Goal: Information Seeking & Learning: Learn about a topic

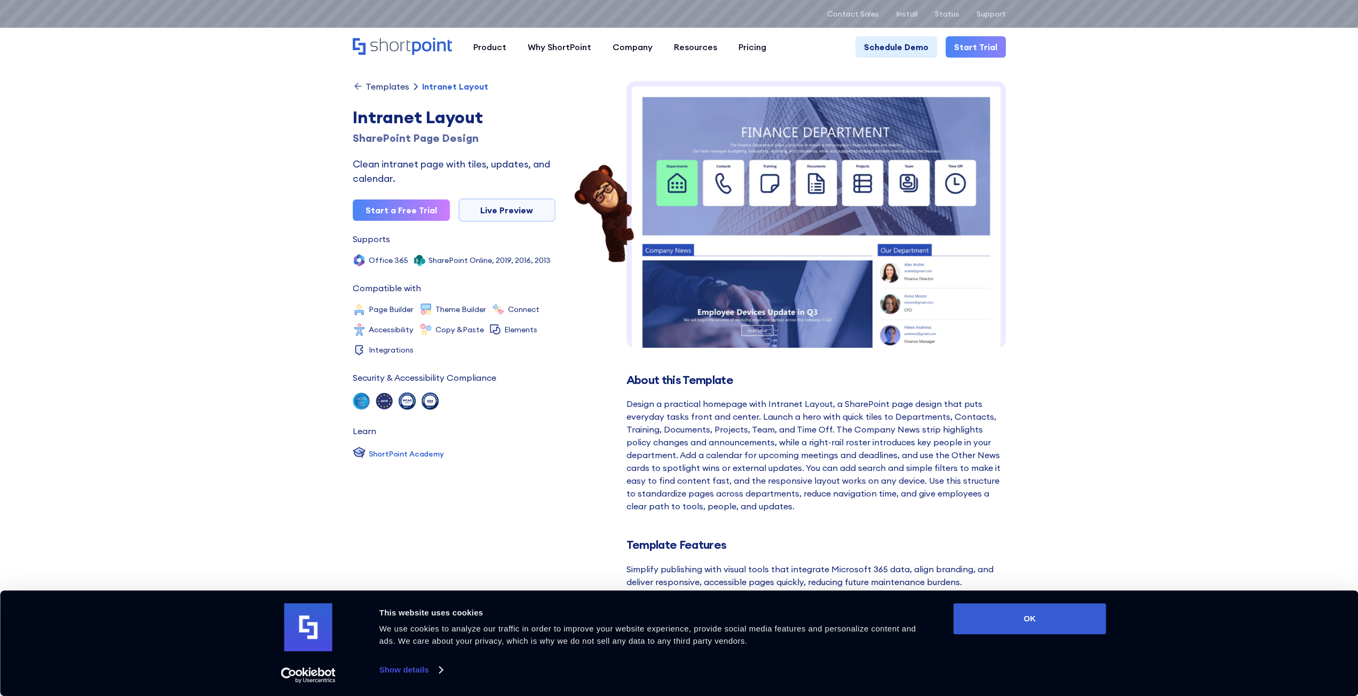
drag, startPoint x: 0, startPoint y: 0, endPoint x: 812, endPoint y: 168, distance: 829.1
click at [812, 168] on img at bounding box center [815, 302] width 379 height 443
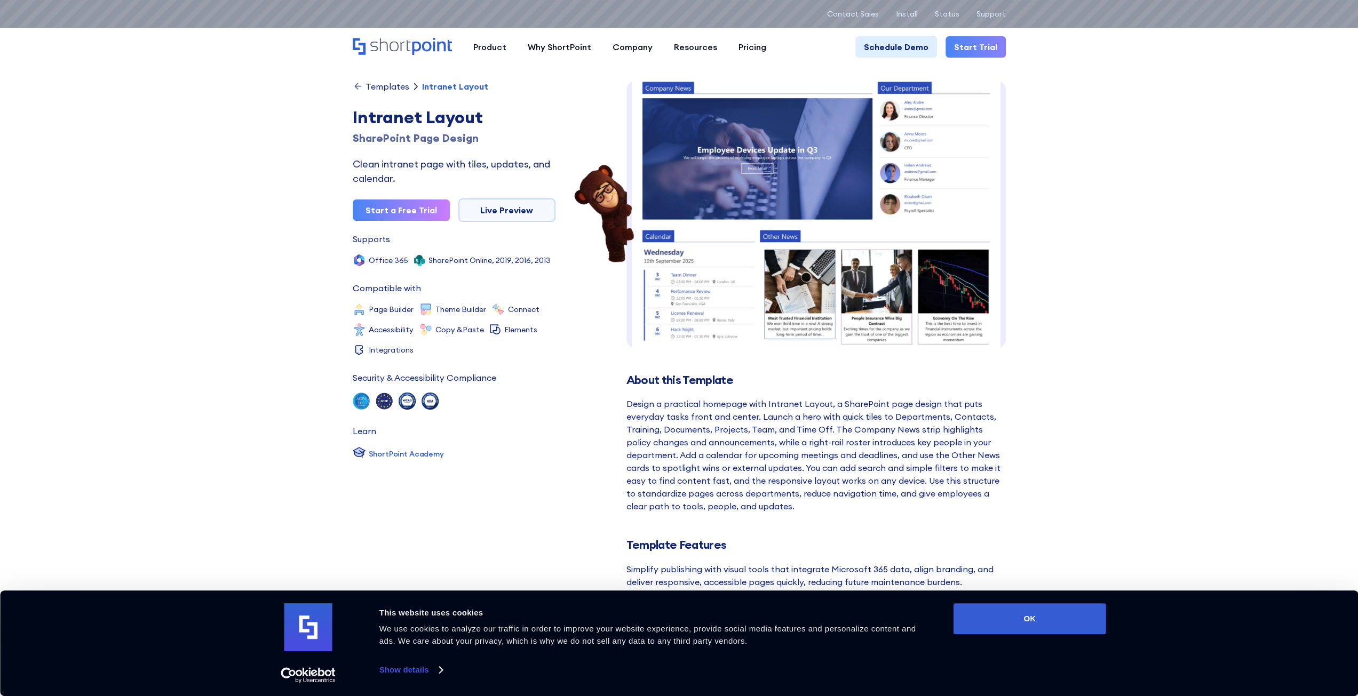
scroll to position [167, 0]
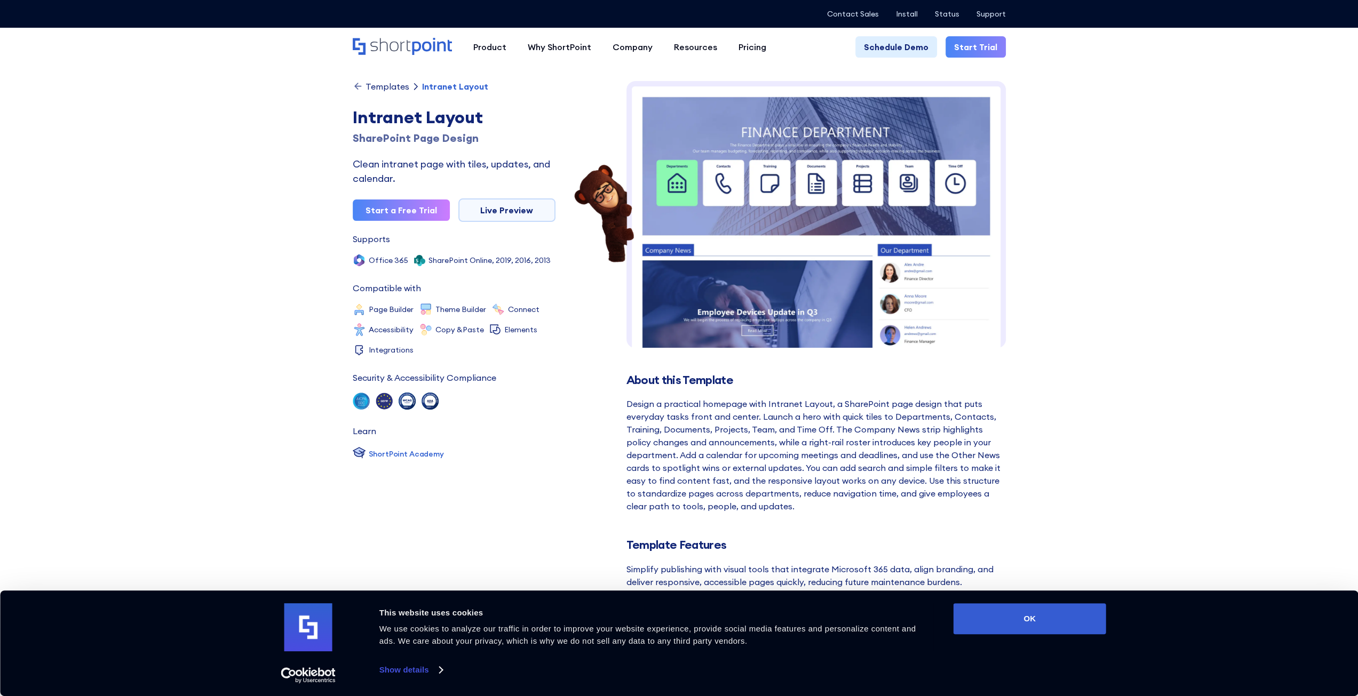
click at [1040, 625] on button "OK" at bounding box center [1029, 618] width 153 height 31
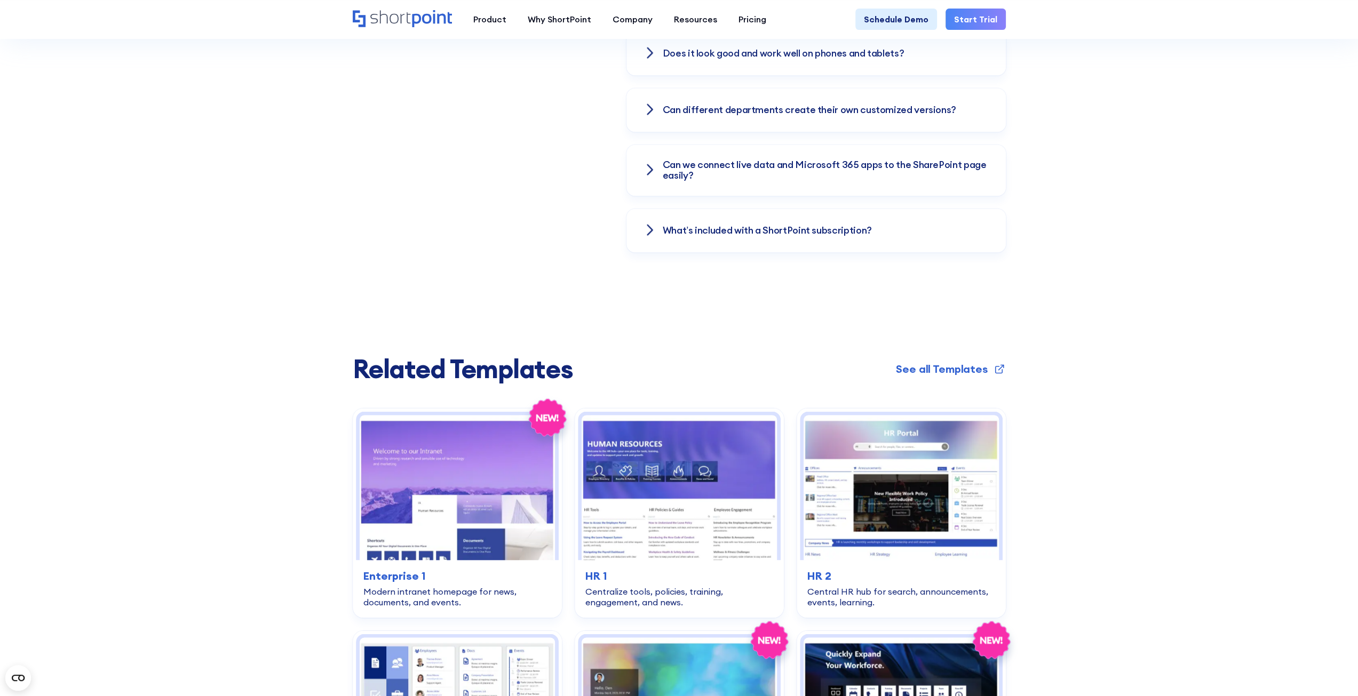
scroll to position [1707, 0]
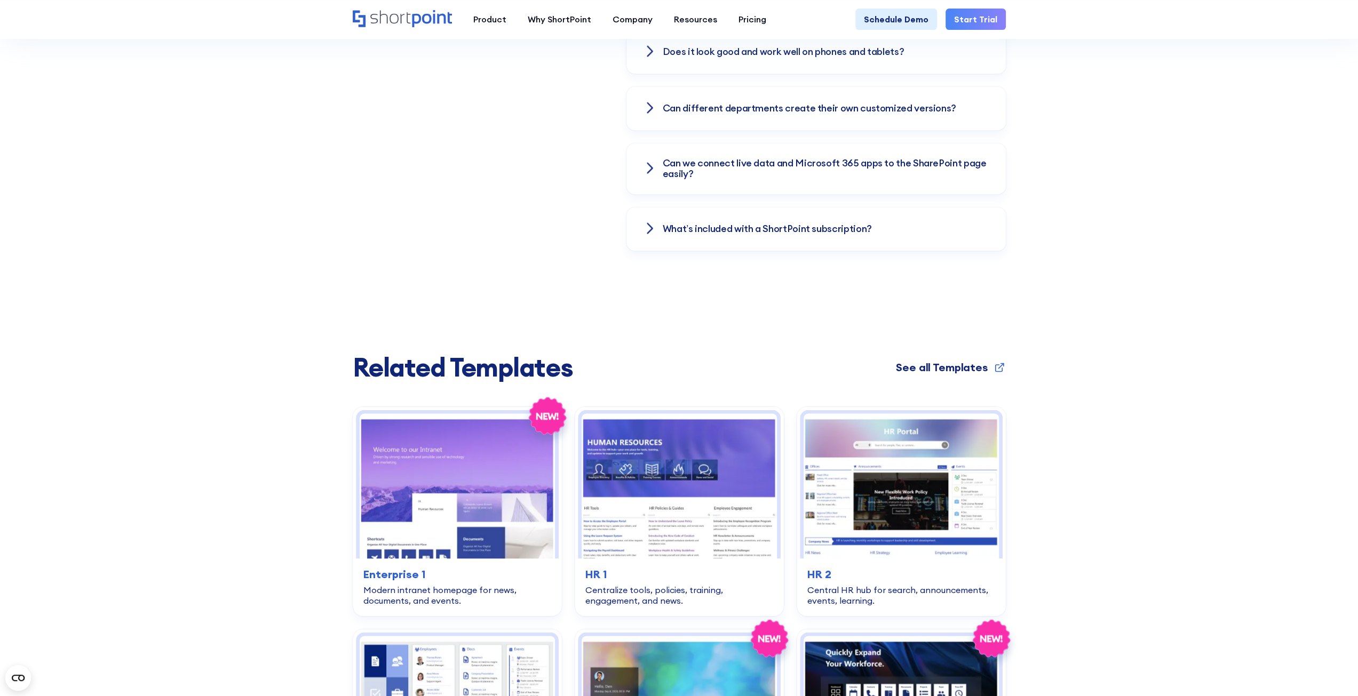
click at [927, 365] on div "See all Templates" at bounding box center [941, 367] width 91 height 16
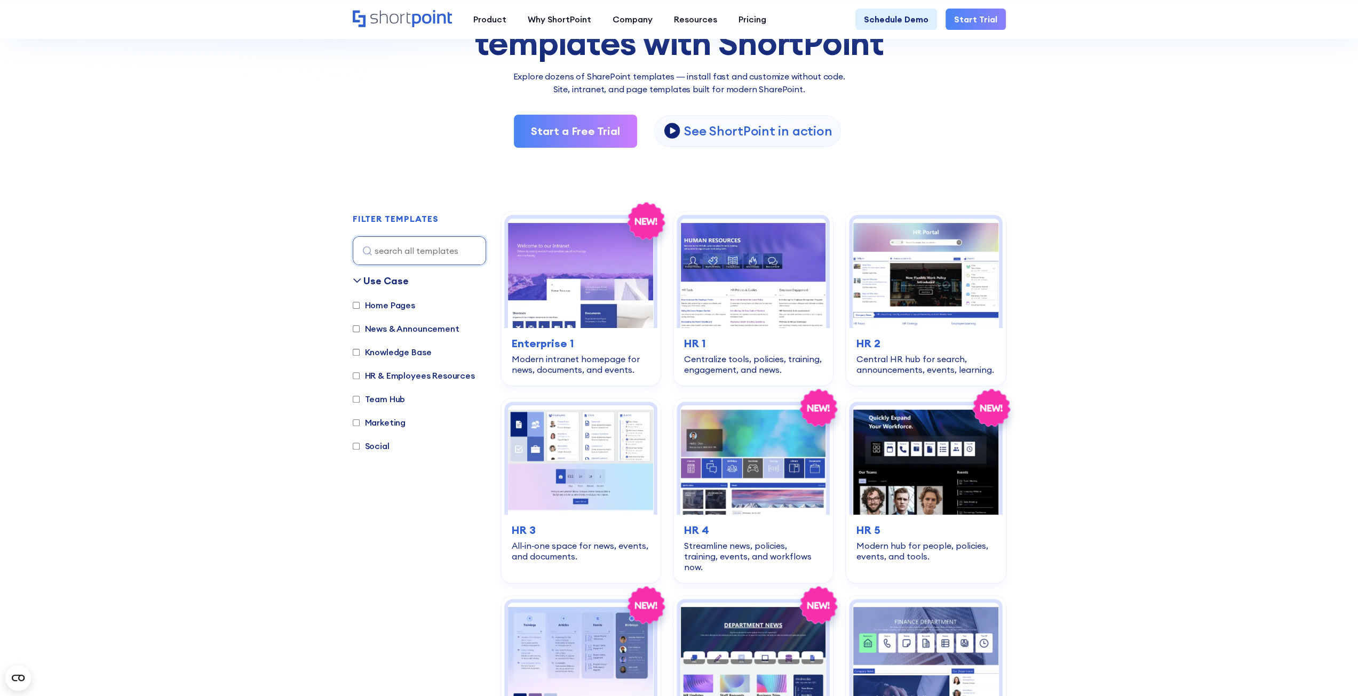
scroll to position [213, 0]
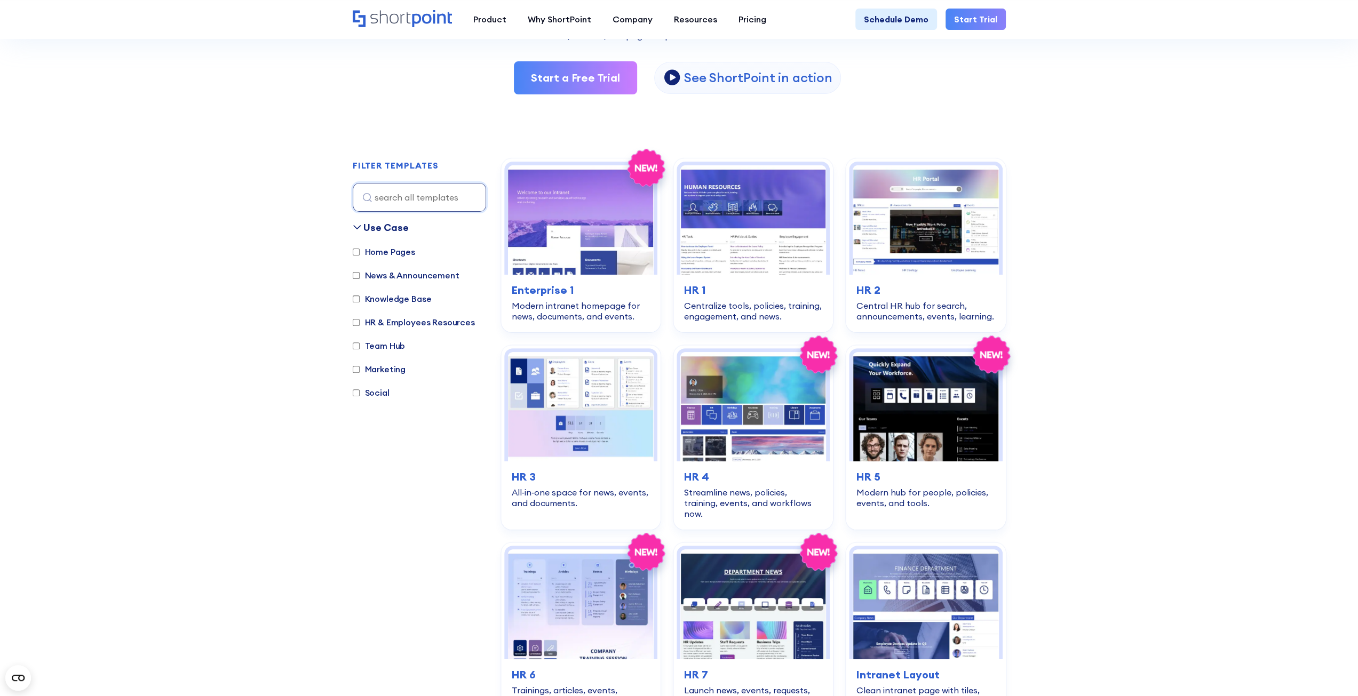
click at [392, 253] on label "Home Pages" at bounding box center [384, 251] width 62 height 13
click at [360, 253] on input "Home Pages" at bounding box center [356, 252] width 7 height 7
checkbox input "true"
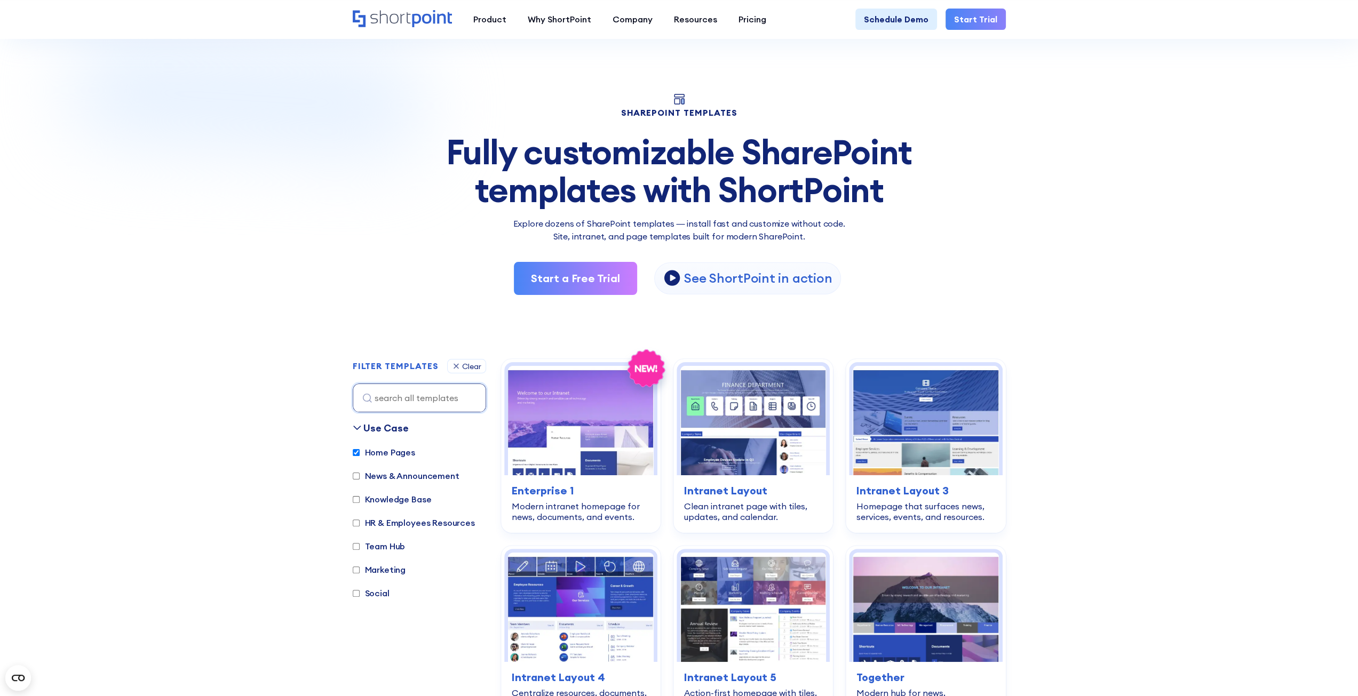
scroll to position [0, 0]
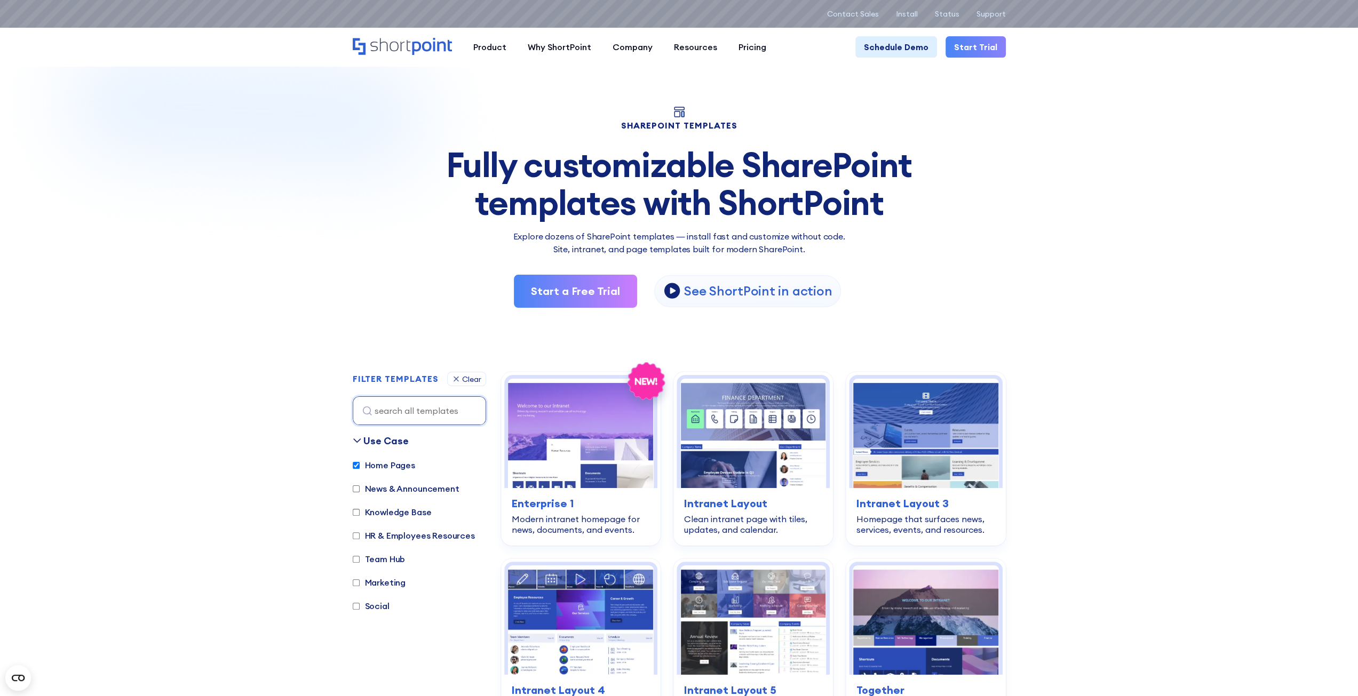
click at [884, 271] on div "SHAREPOINT TEMPLATES Fully customizable SharePoint templates with ShortPoint Ex…" at bounding box center [679, 207] width 653 height 201
click at [745, 45] on div "Pricing" at bounding box center [752, 47] width 28 height 13
click at [723, 126] on div "Product Pricing" at bounding box center [750, 125] width 62 height 13
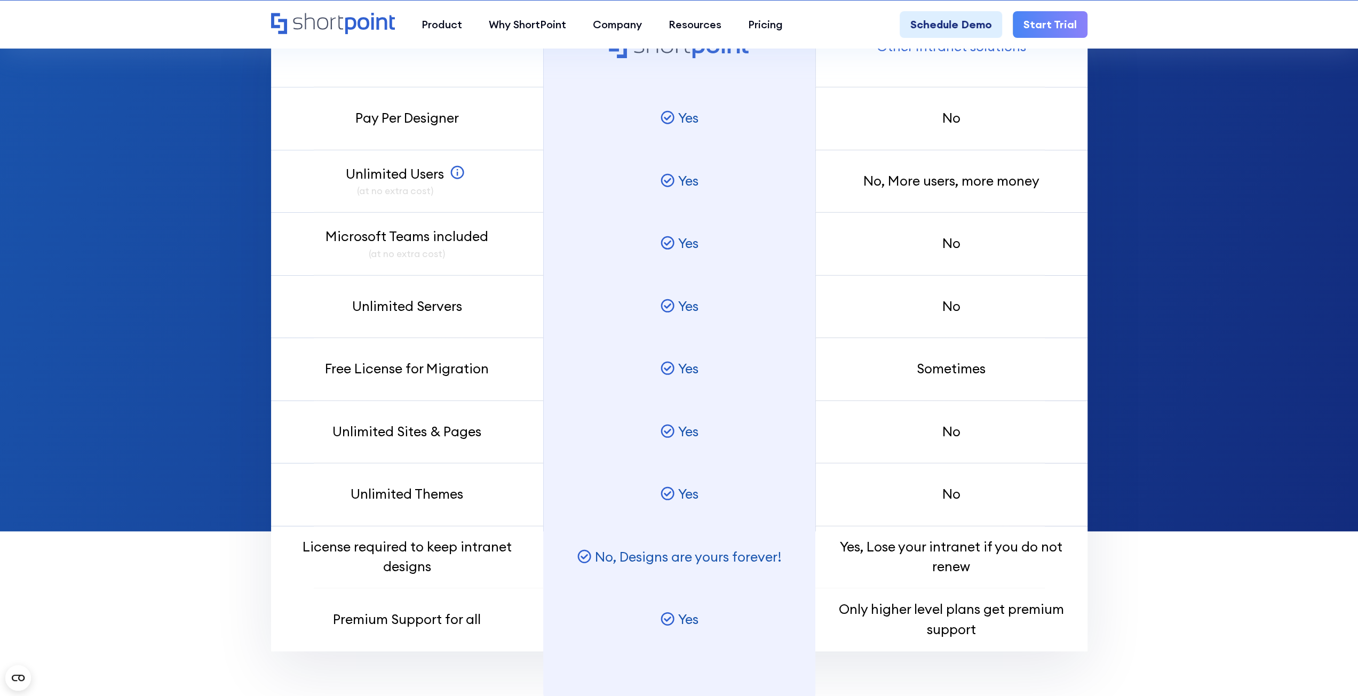
scroll to position [1013, 0]
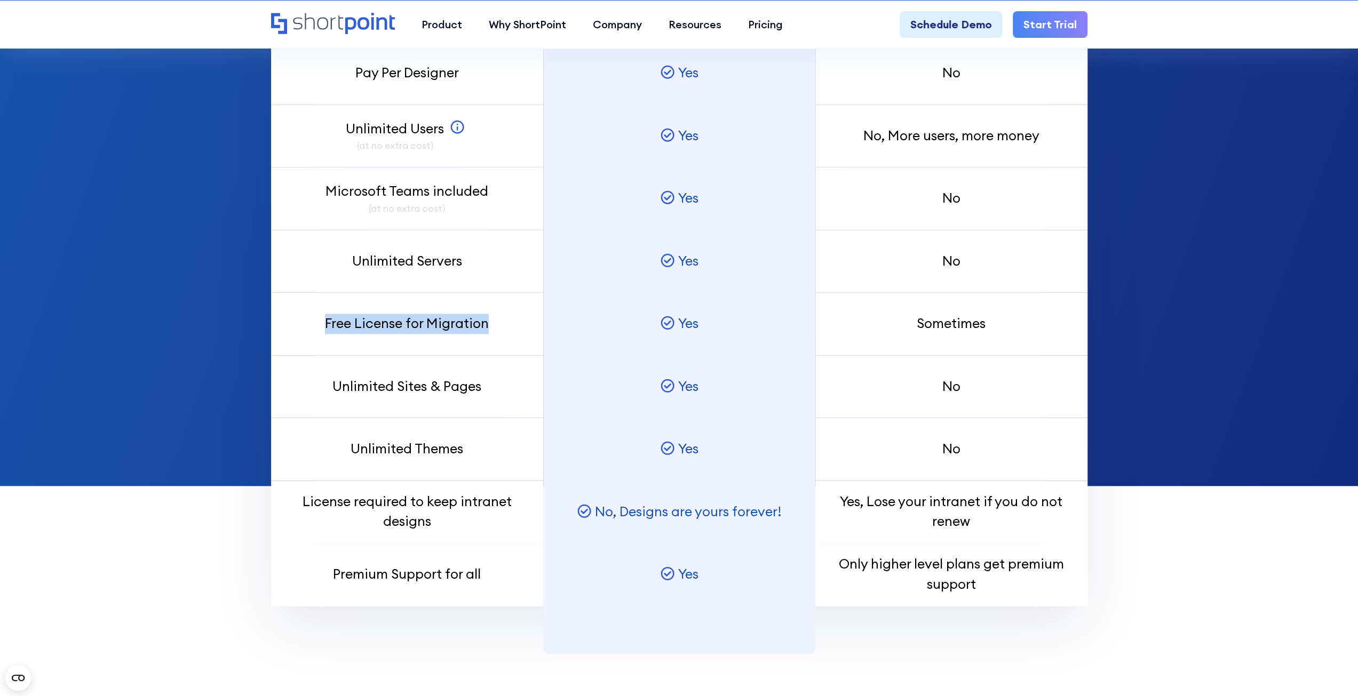
drag, startPoint x: 502, startPoint y: 329, endPoint x: 317, endPoint y: 331, distance: 185.6
click at [317, 331] on div "Free License for Migration" at bounding box center [407, 323] width 272 height 63
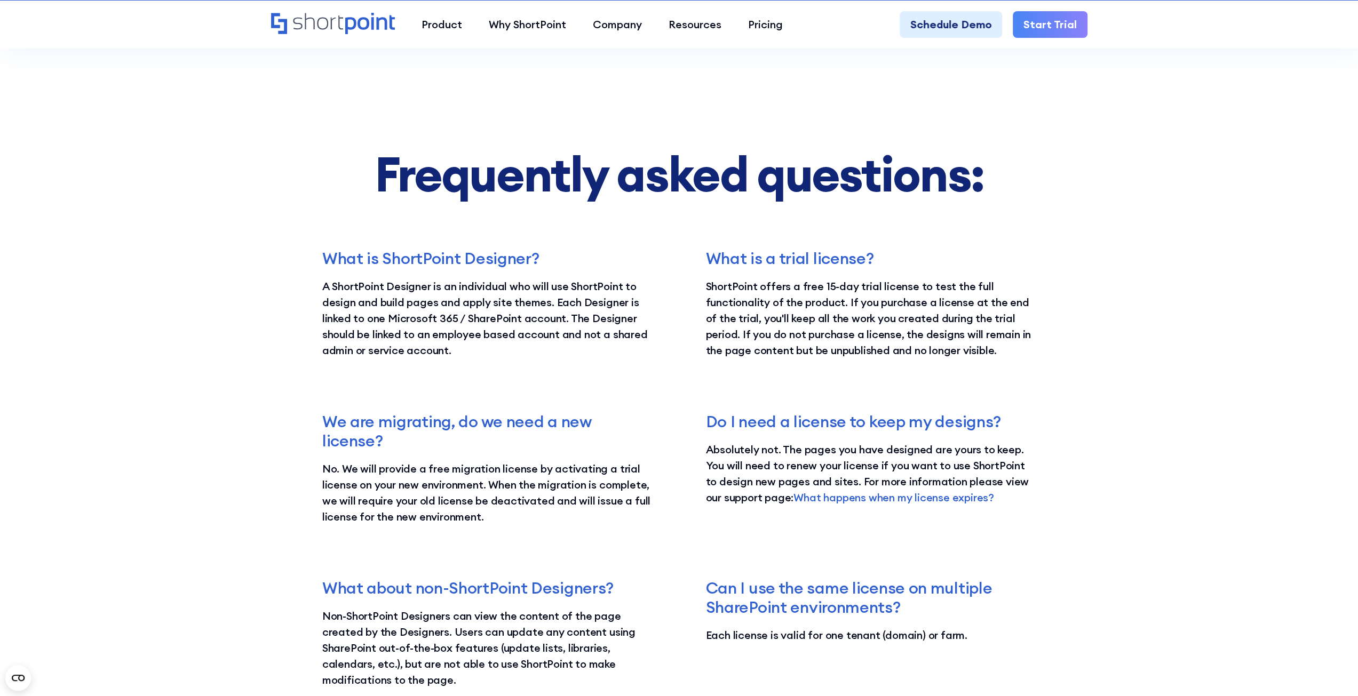
scroll to position [1920, 0]
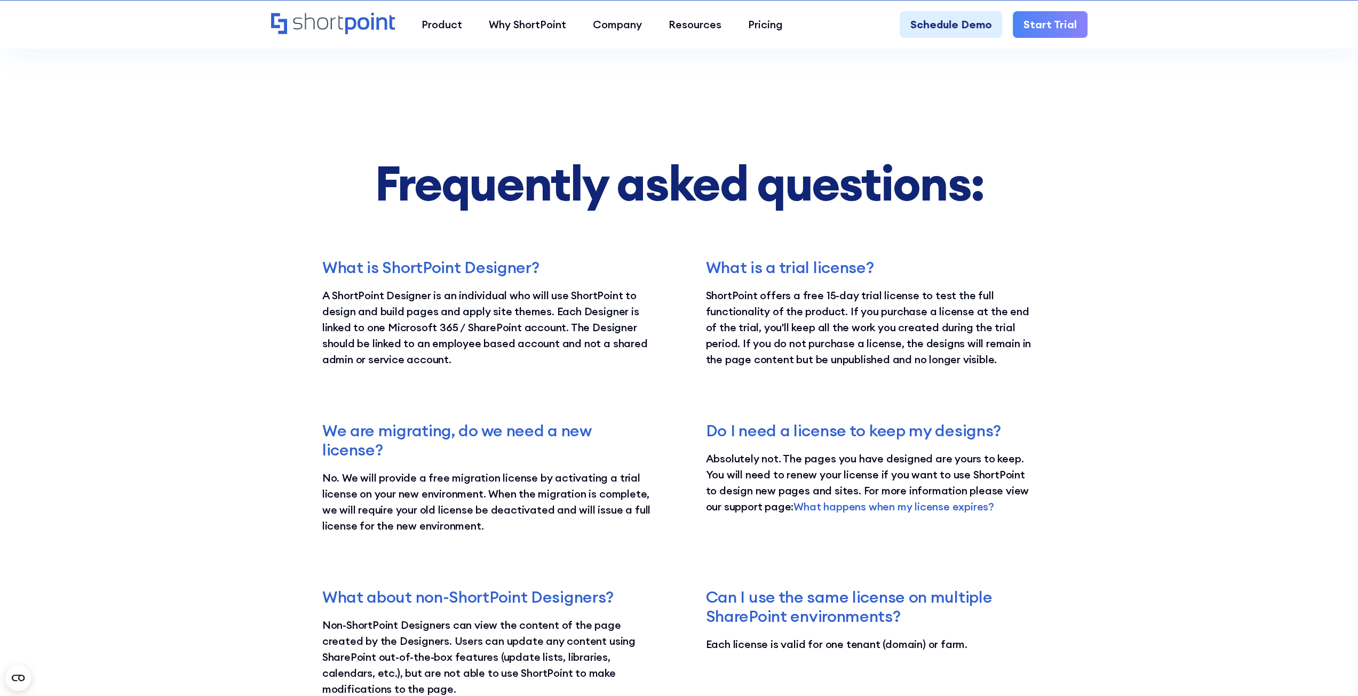
drag, startPoint x: 74, startPoint y: 234, endPoint x: 424, endPoint y: 131, distance: 364.9
click at [75, 233] on section "Frequently asked questions: What is ShortPoint Designer? A ShortPoint Designer …" at bounding box center [679, 428] width 1358 height 922
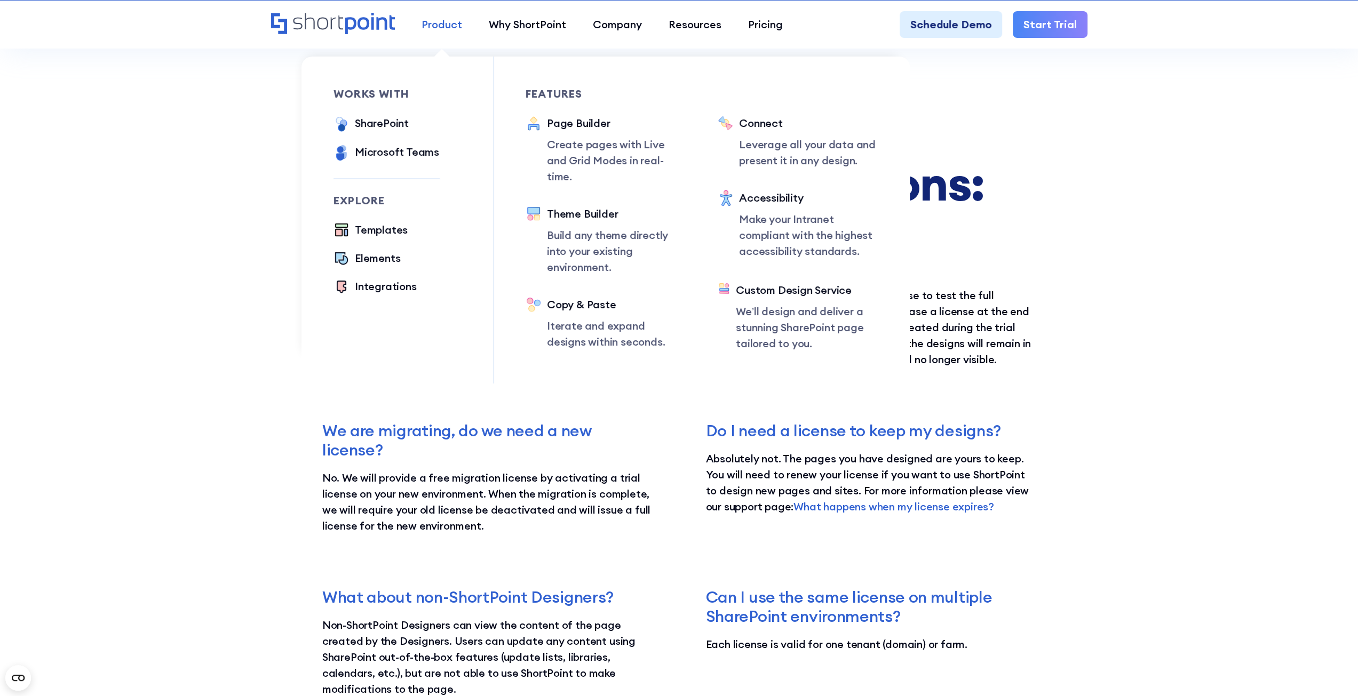
click at [445, 26] on div "Product" at bounding box center [441, 25] width 41 height 16
click at [578, 121] on div "Page Builder" at bounding box center [616, 123] width 139 height 16
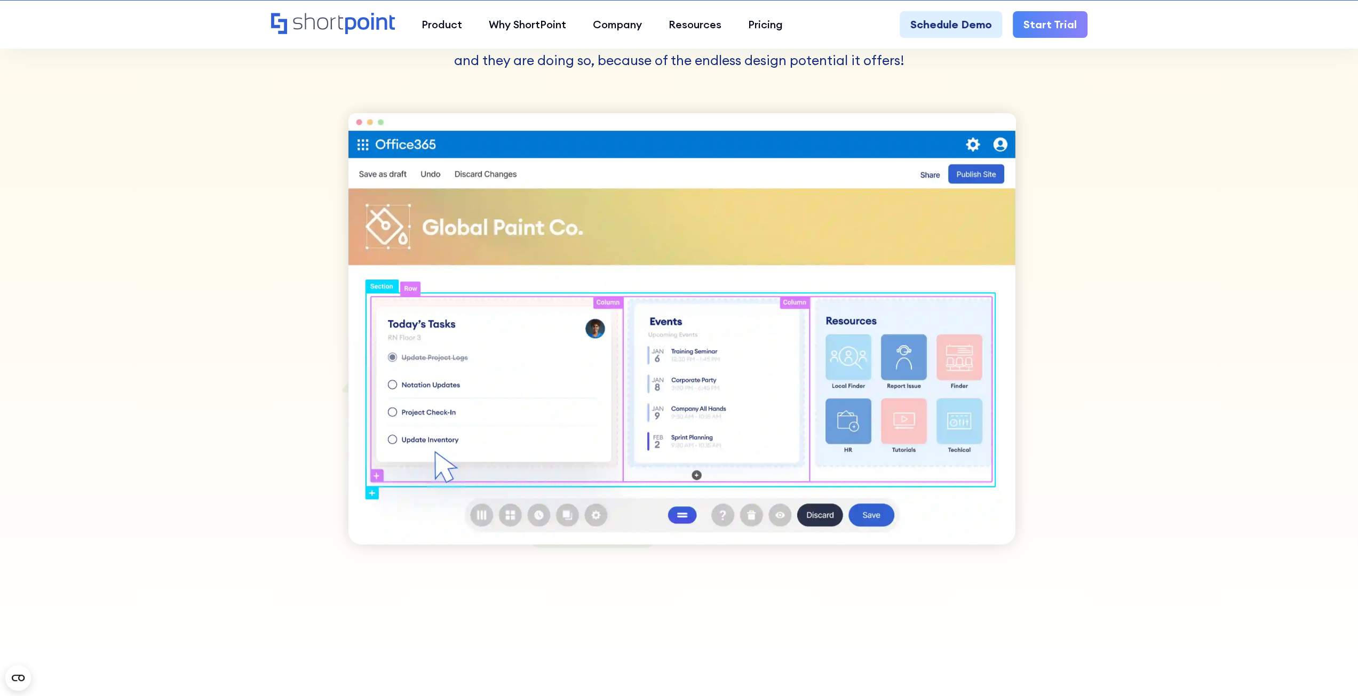
scroll to position [1120, 0]
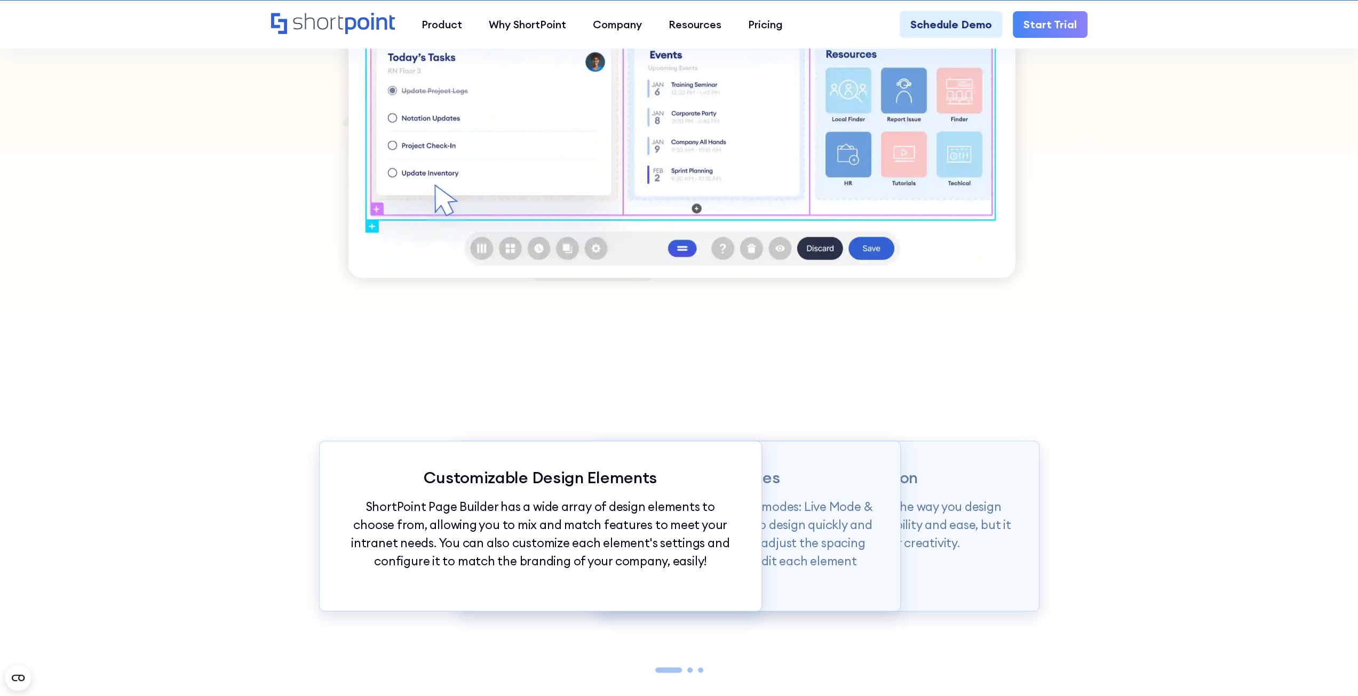
click at [861, 534] on p "Page builder allows users to design in two flexible modes: Live Mode & Grid Mod…" at bounding box center [678, 543] width 388 height 90
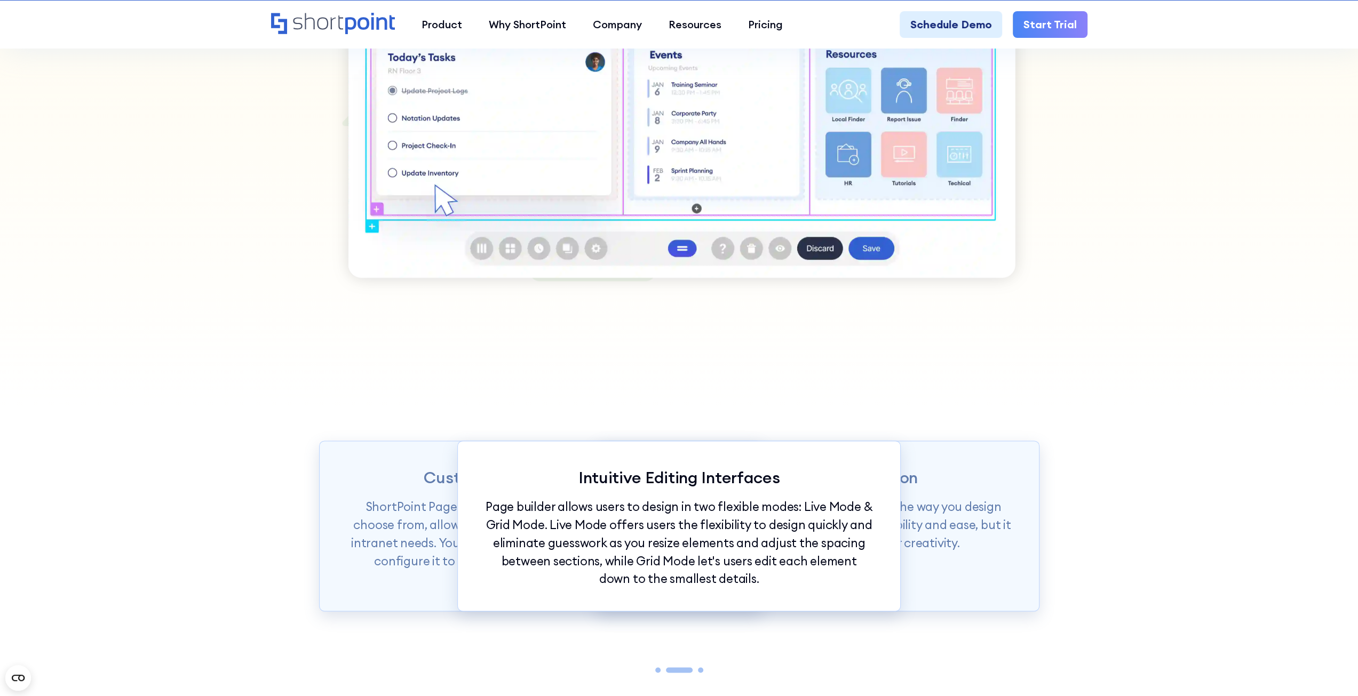
click at [942, 547] on p "ShortPoint Page Builder is truly revolutionizing the way you design your Intran…" at bounding box center [817, 525] width 388 height 54
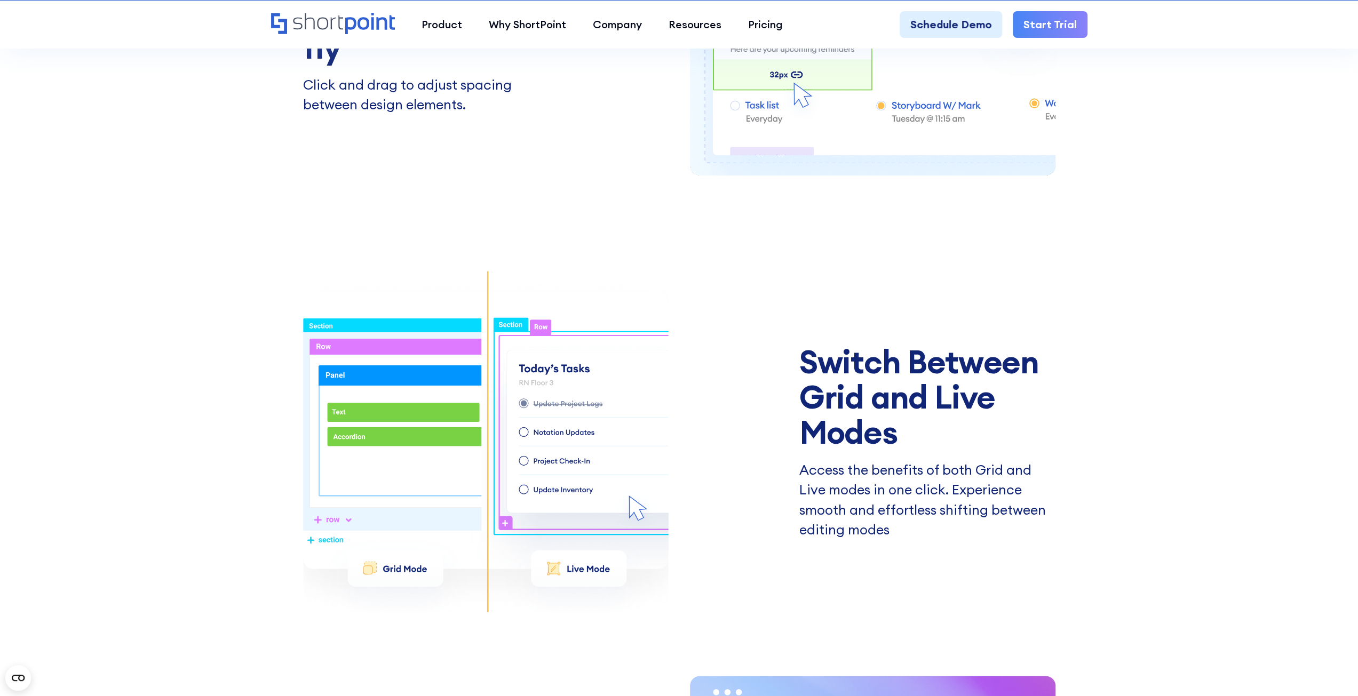
scroll to position [1707, 0]
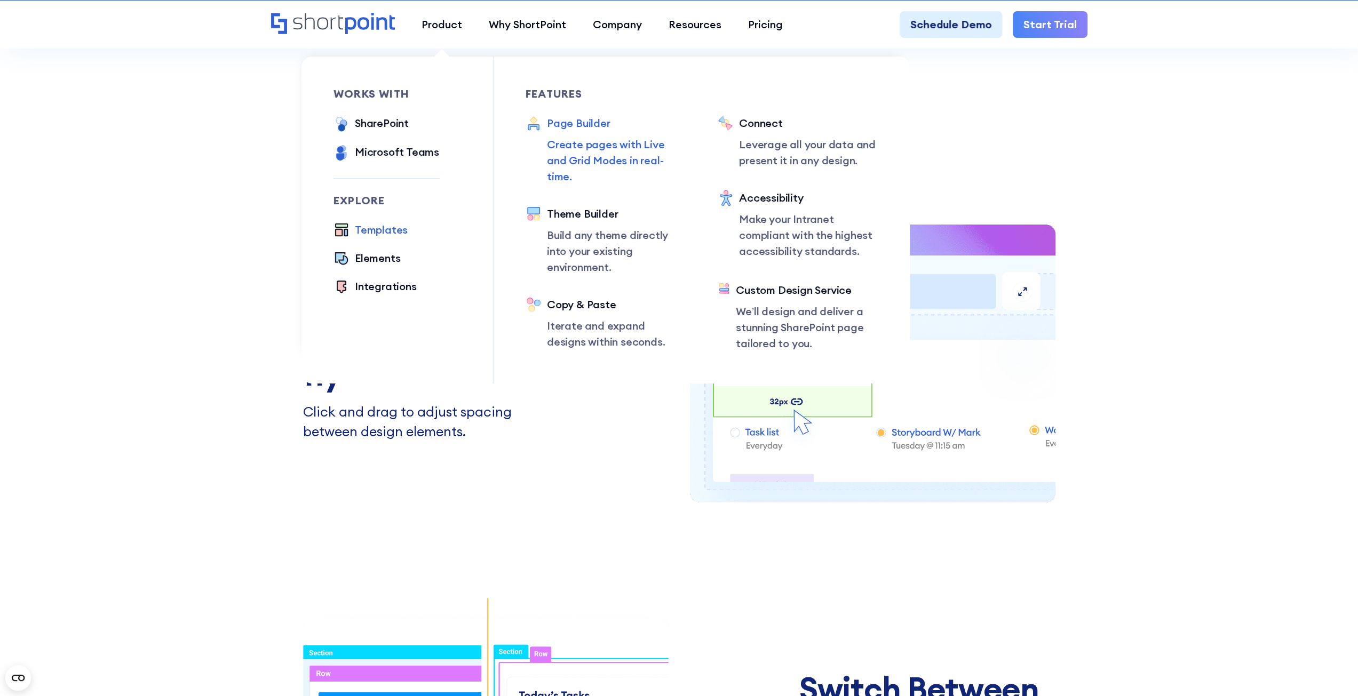
click at [387, 229] on div "Templates" at bounding box center [381, 230] width 53 height 16
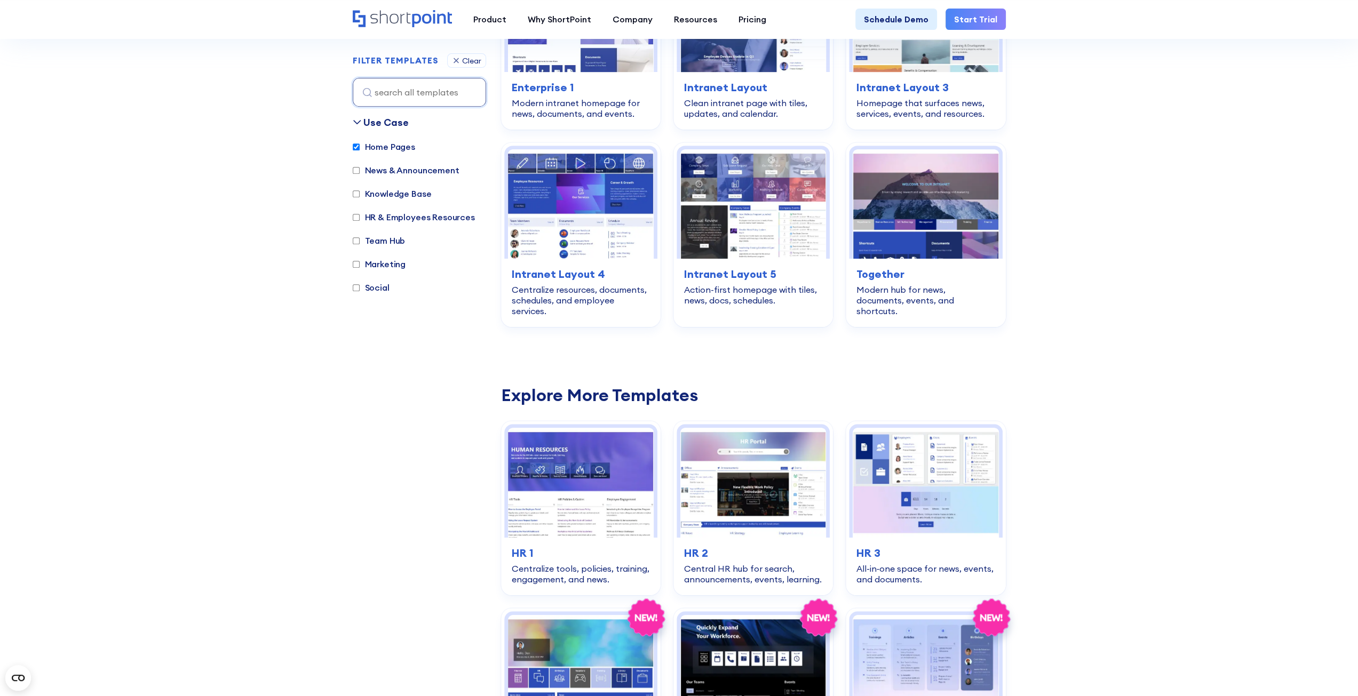
scroll to position [107, 0]
